Goal: Task Accomplishment & Management: Manage account settings

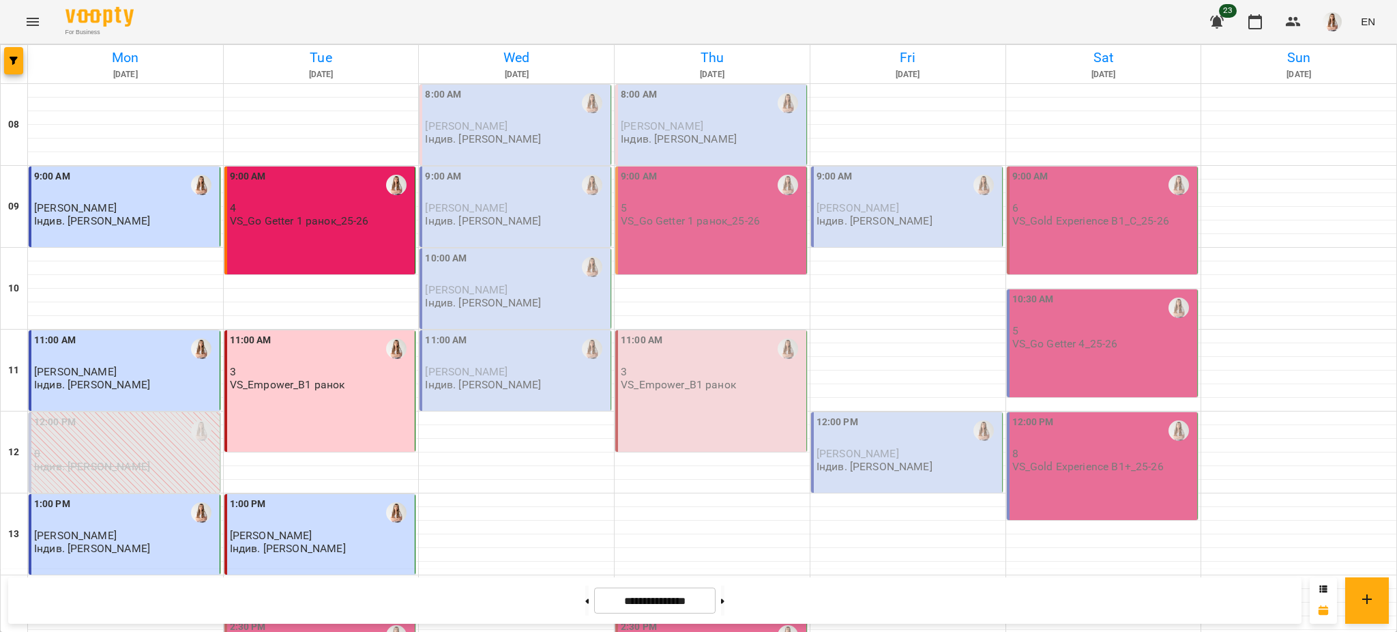
scroll to position [396, 0]
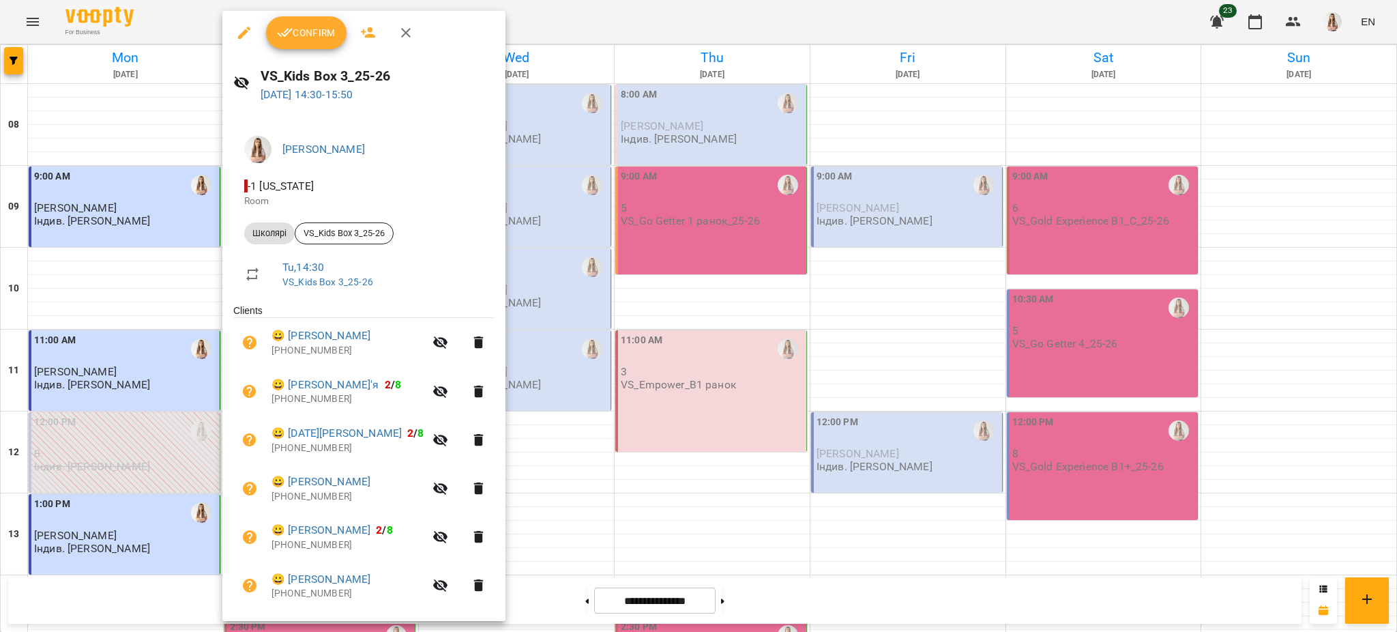
click at [315, 31] on span "Confirm" at bounding box center [306, 33] width 59 height 16
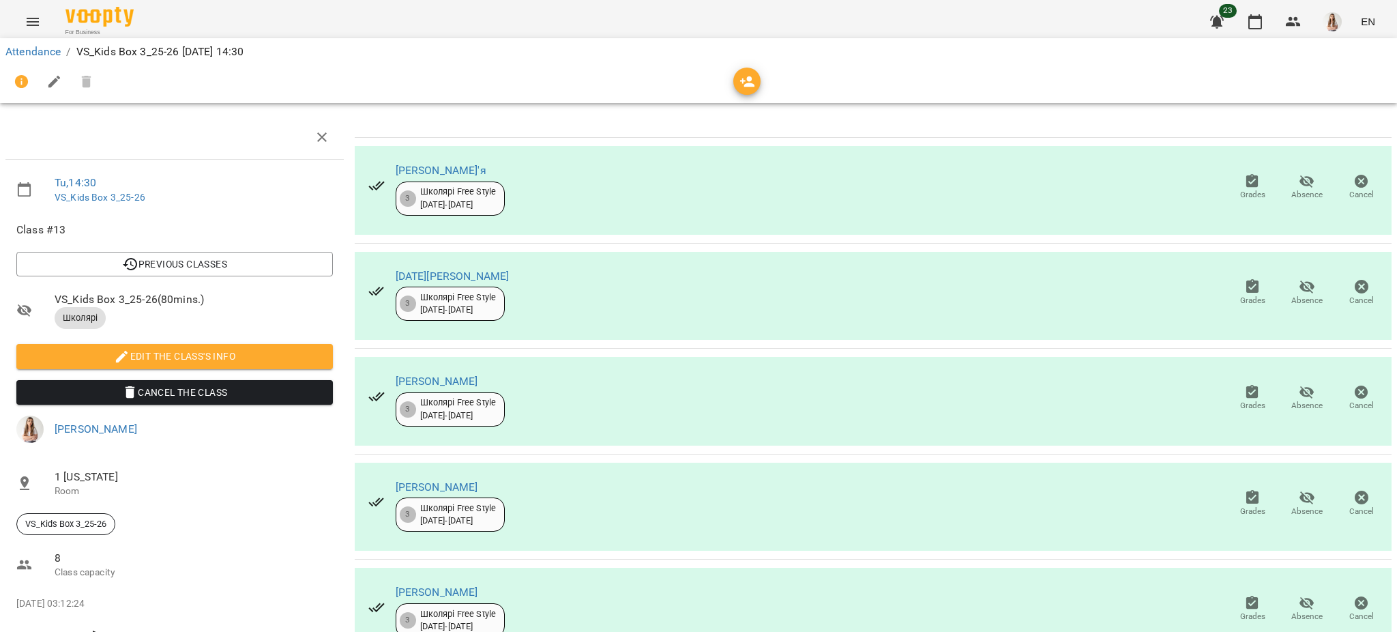
scroll to position [16, 0]
click at [1304, 278] on span "Absence" at bounding box center [1307, 291] width 38 height 27
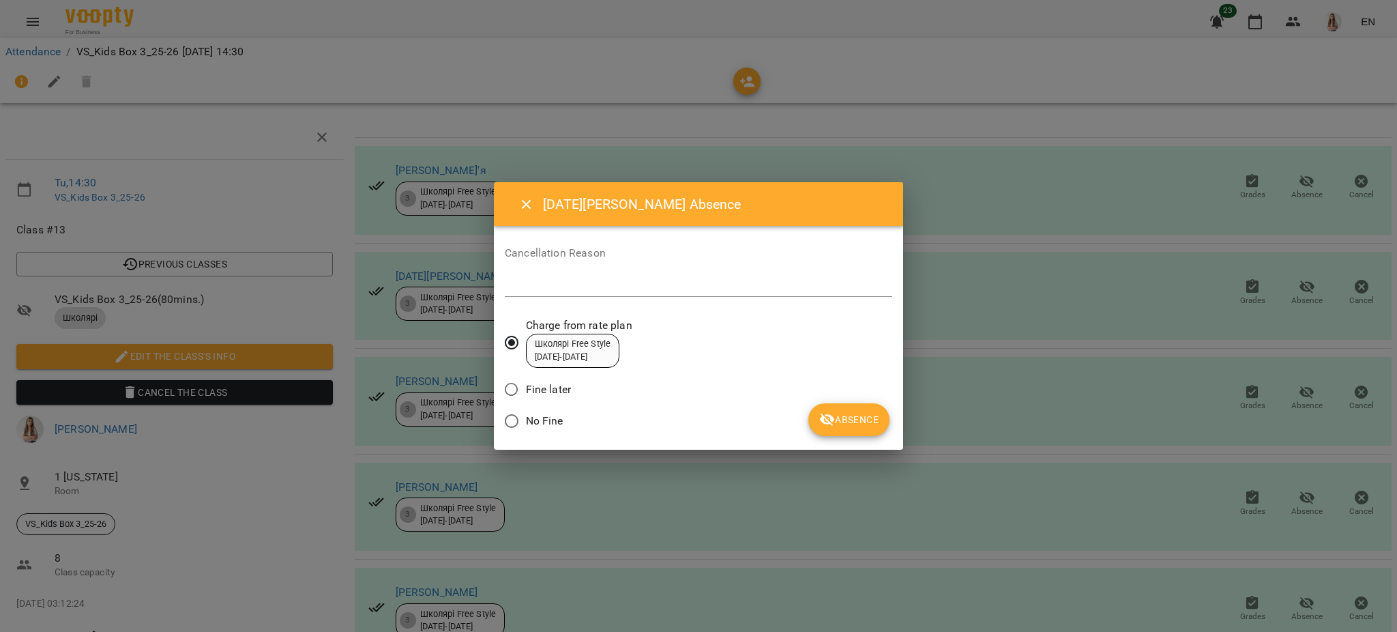
click at [840, 424] on span "Absence" at bounding box center [848, 419] width 59 height 16
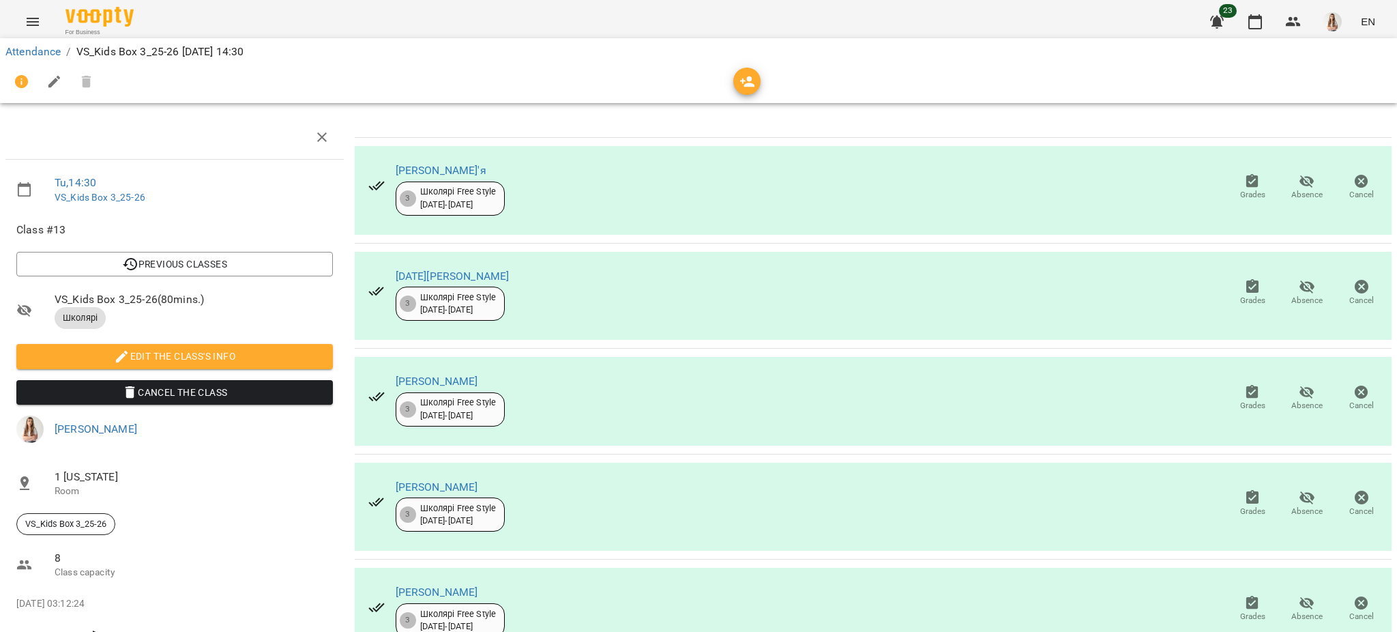
click at [1288, 174] on span "Absence" at bounding box center [1307, 186] width 38 height 27
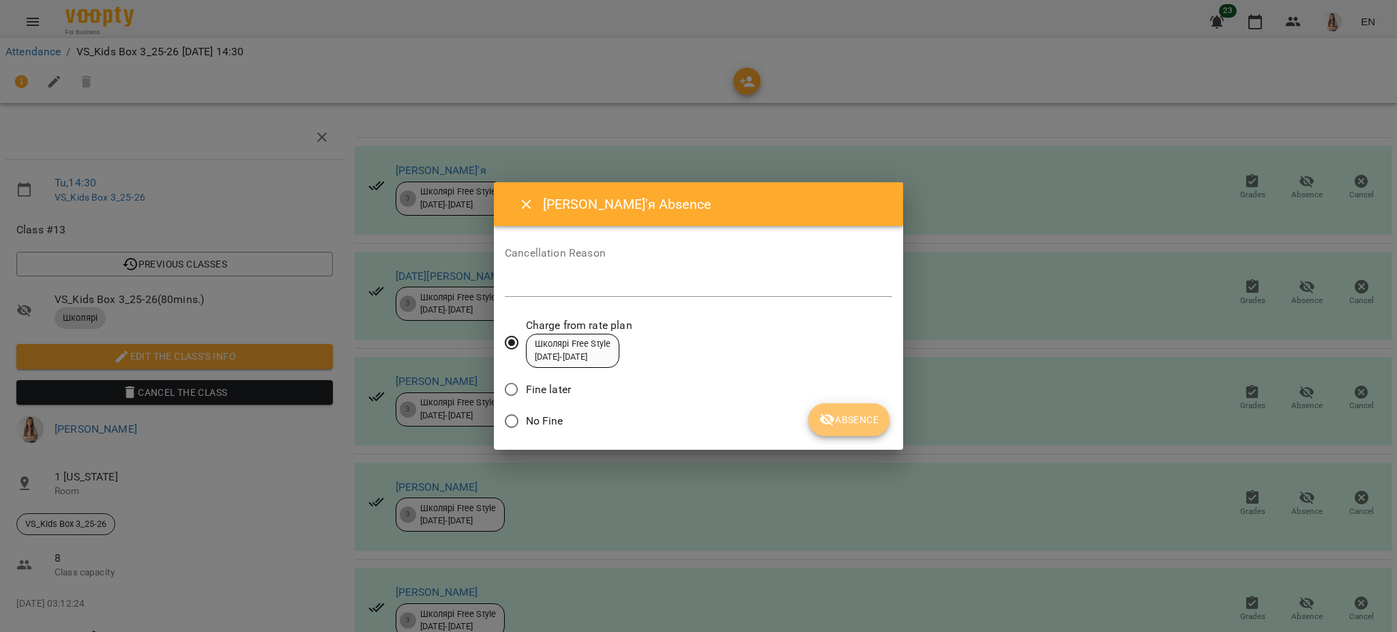
click at [855, 424] on span "Absence" at bounding box center [848, 419] width 59 height 16
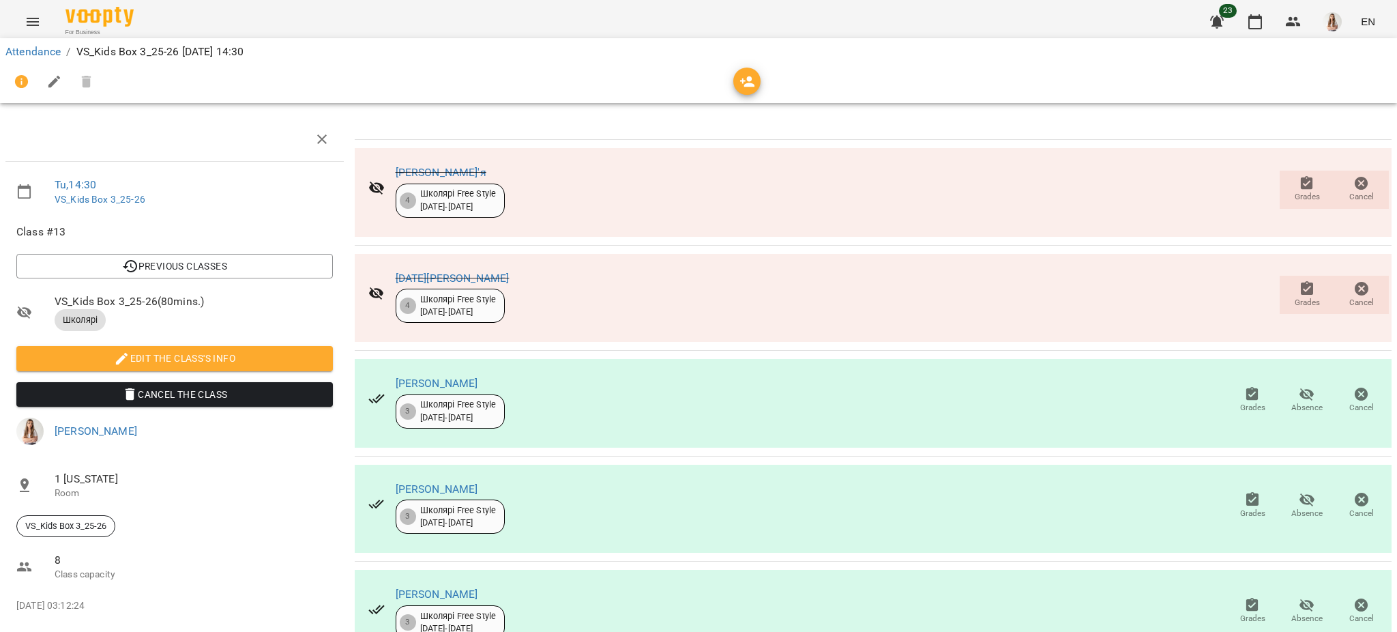
scroll to position [0, 0]
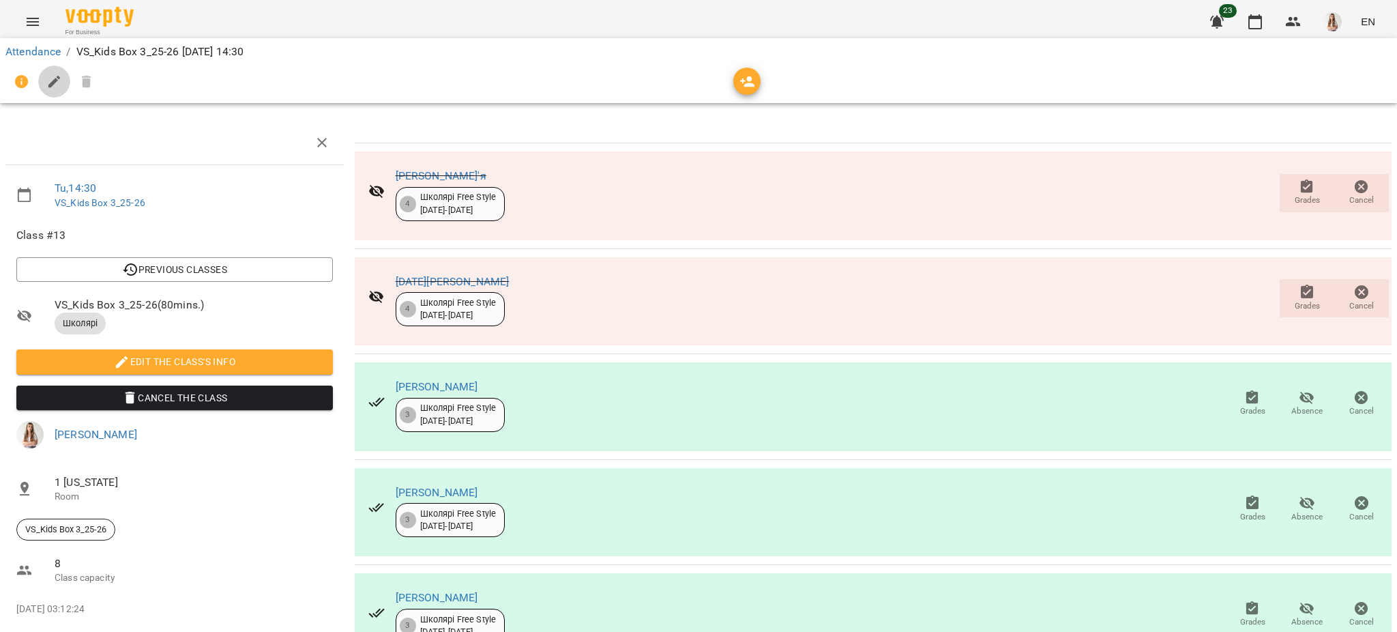
click at [44, 80] on button "button" at bounding box center [54, 81] width 33 height 33
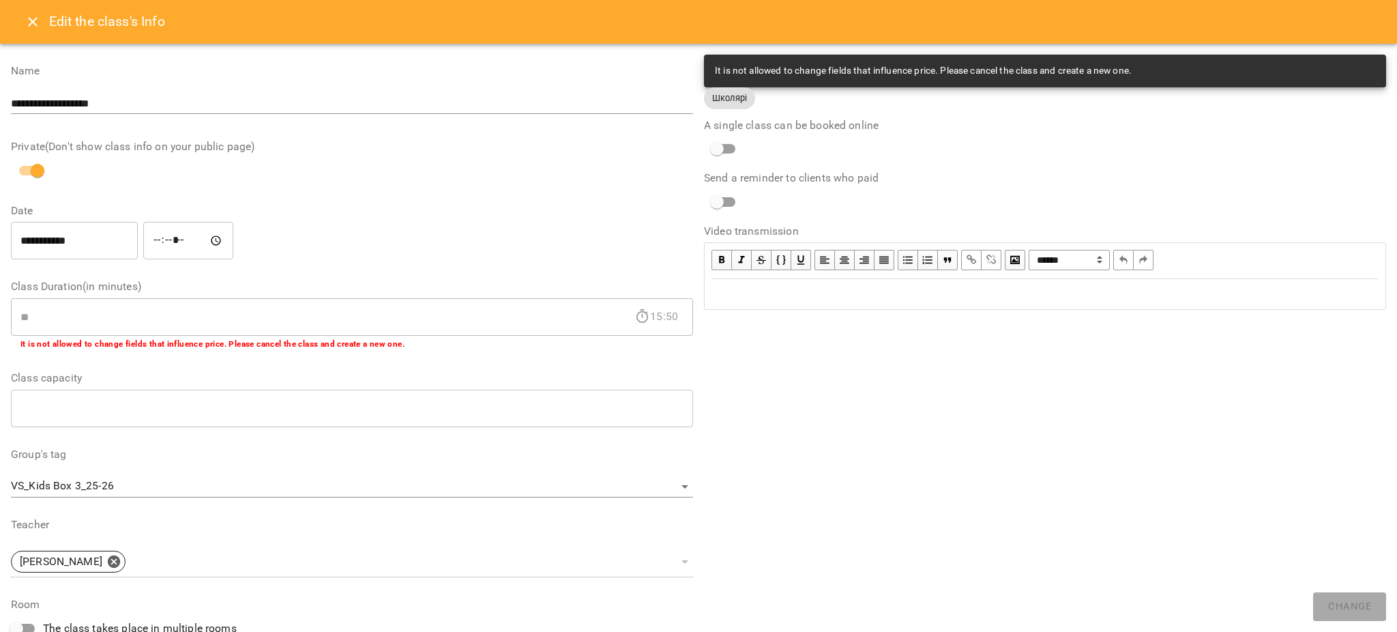
click at [882, 291] on div "Edit text" at bounding box center [1045, 294] width 667 height 16
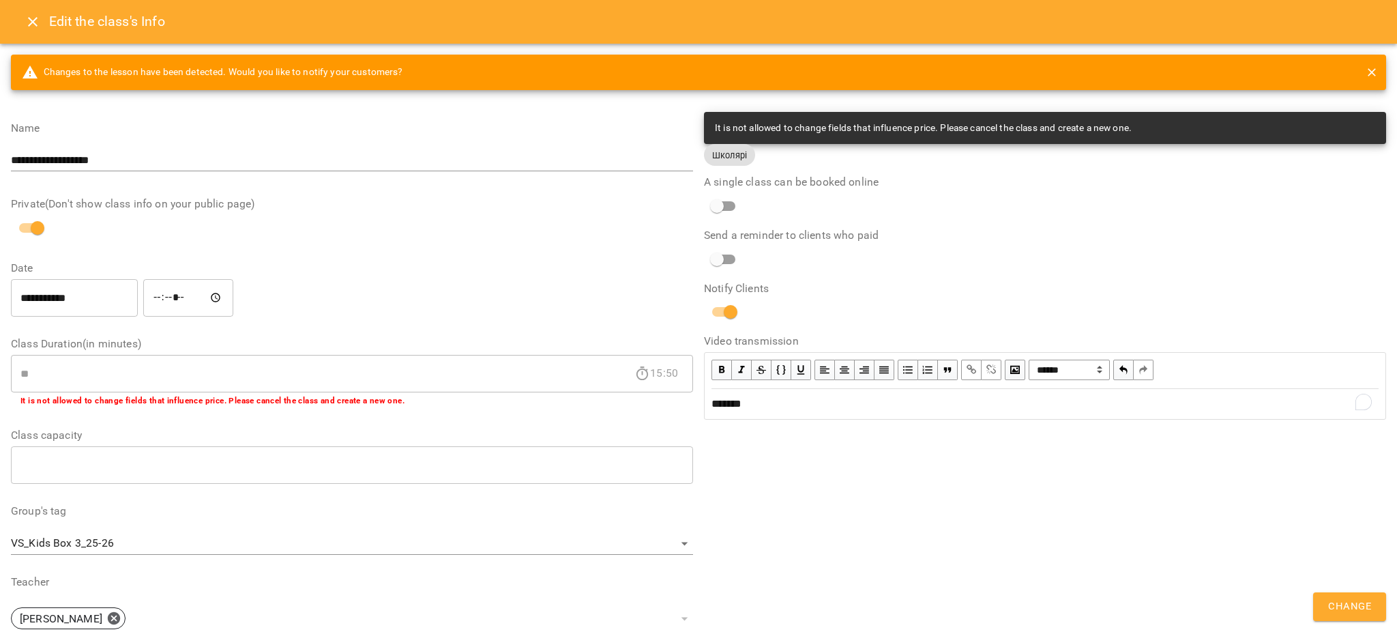
click at [1353, 604] on span "Change" at bounding box center [1349, 607] width 43 height 18
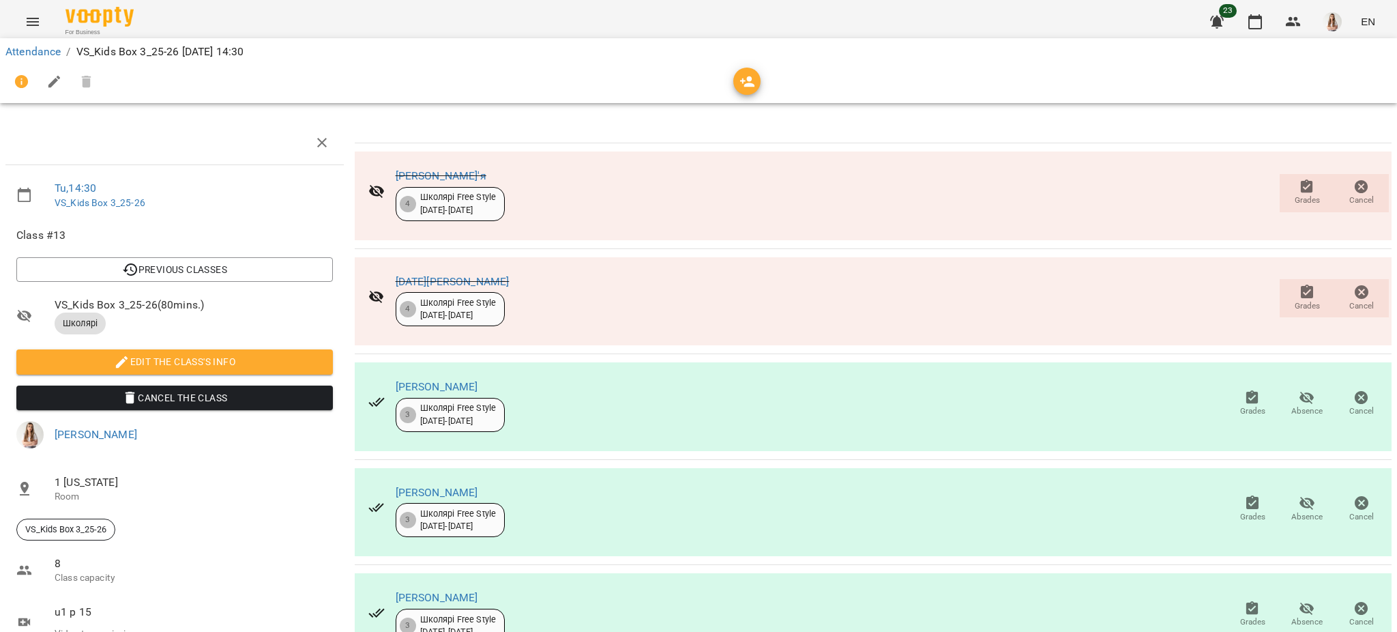
click at [35, 12] on button "Menu" at bounding box center [32, 21] width 33 height 33
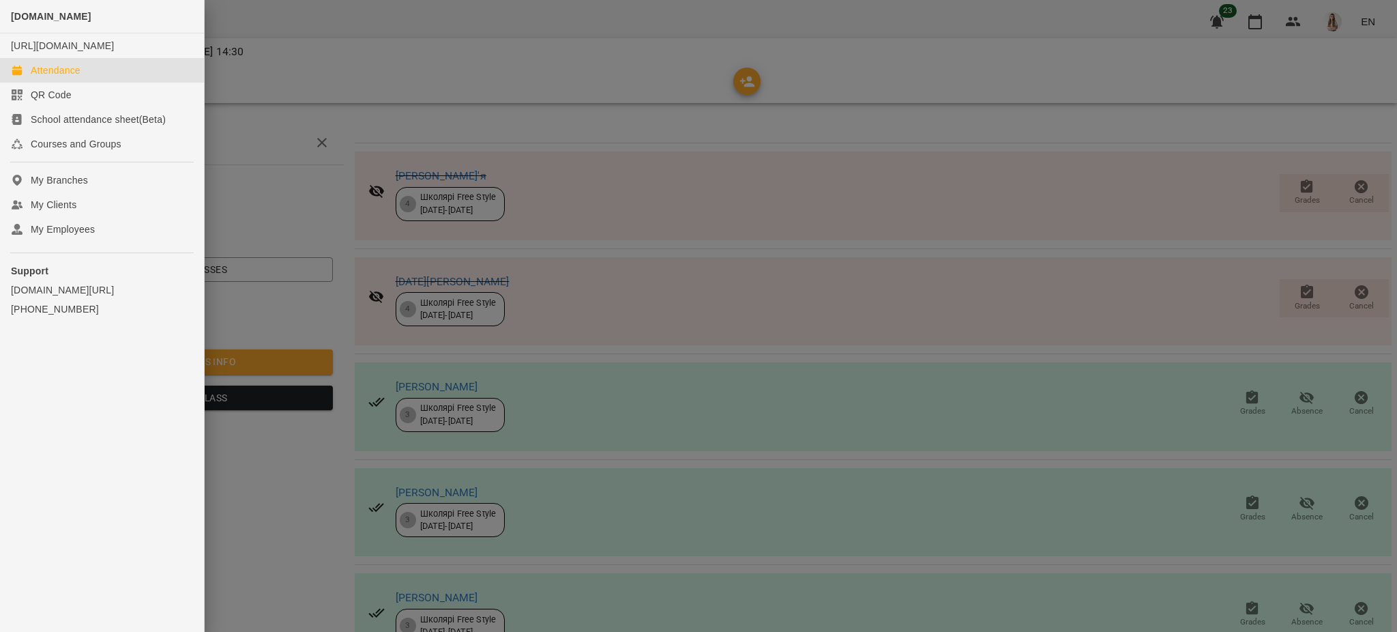
click at [68, 77] on div "Attendance" at bounding box center [56, 70] width 50 height 14
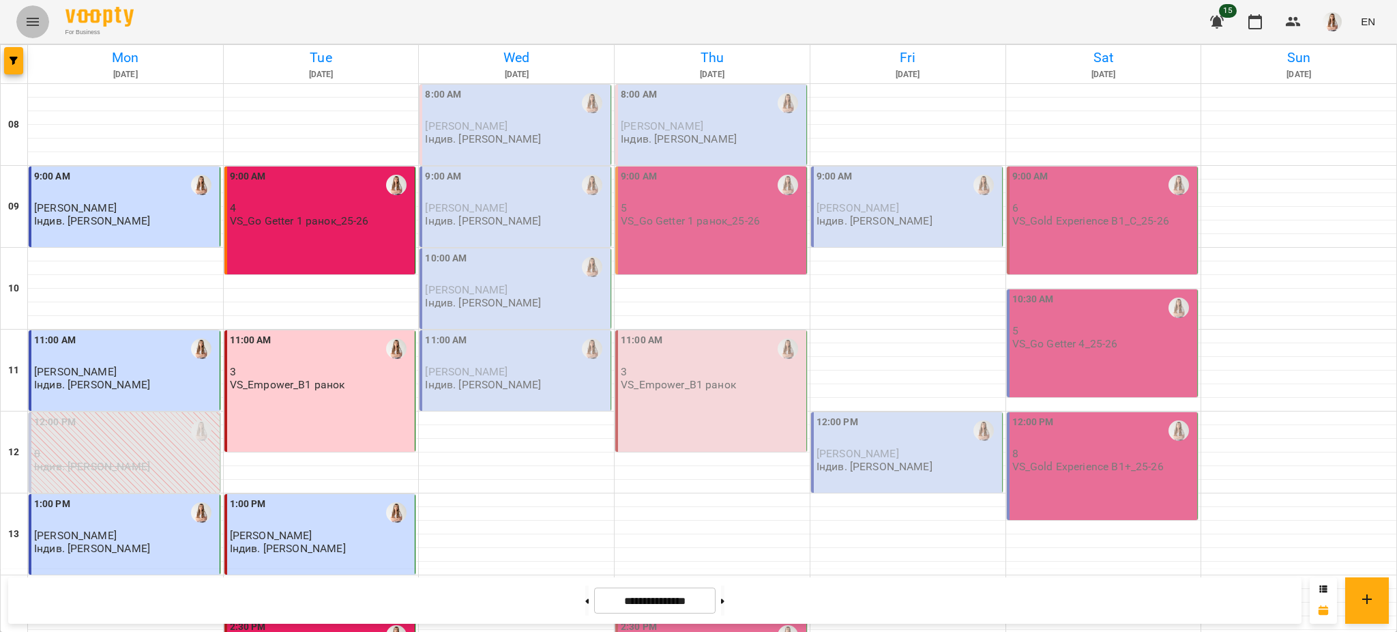
click at [27, 25] on icon "Menu" at bounding box center [33, 22] width 12 height 8
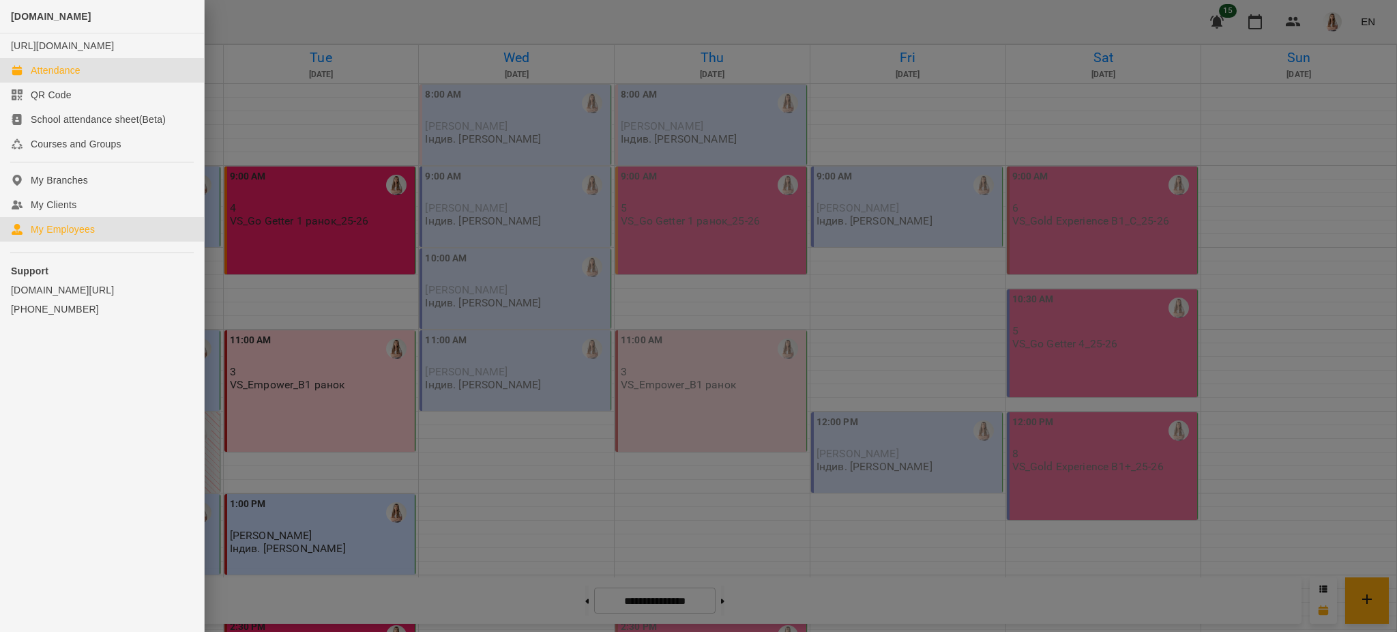
click at [49, 236] on div "My Employees" at bounding box center [63, 229] width 64 height 14
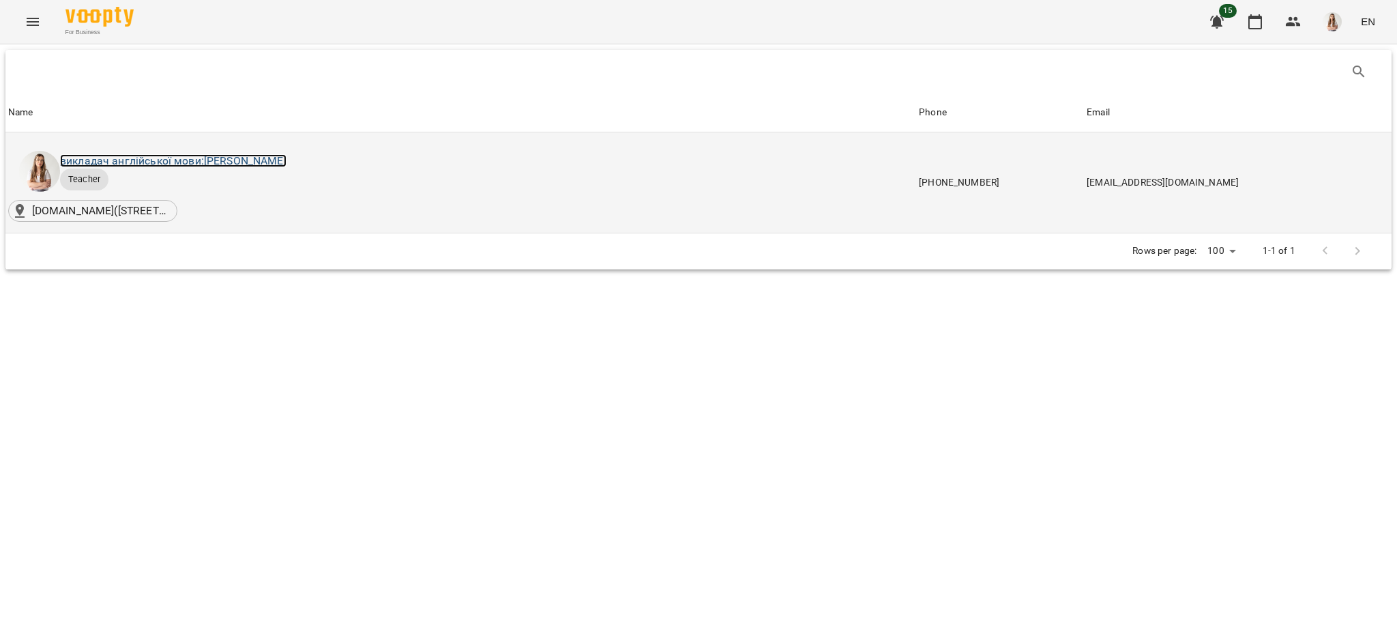
click at [210, 164] on link "викладач англійської мови: [PERSON_NAME]" at bounding box center [173, 160] width 226 height 13
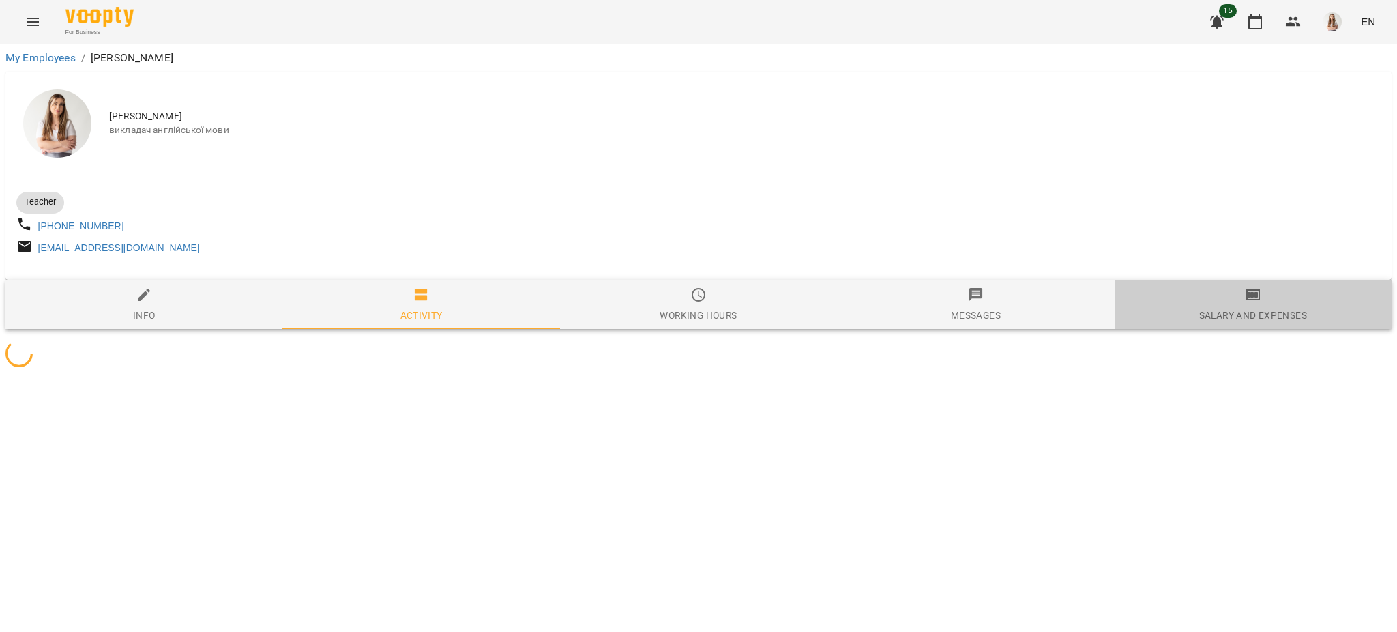
click at [1302, 314] on div "Salary and Expenses" at bounding box center [1253, 315] width 108 height 16
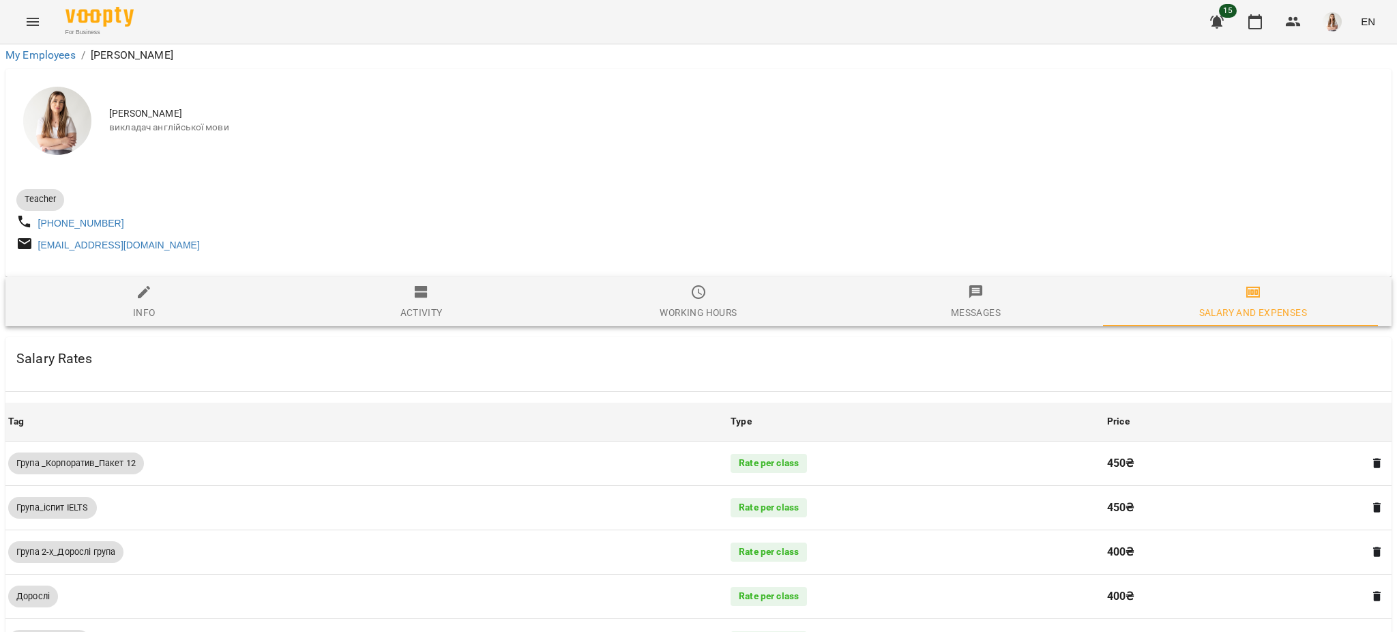
scroll to position [891, 0]
